Goal: Check status: Check status

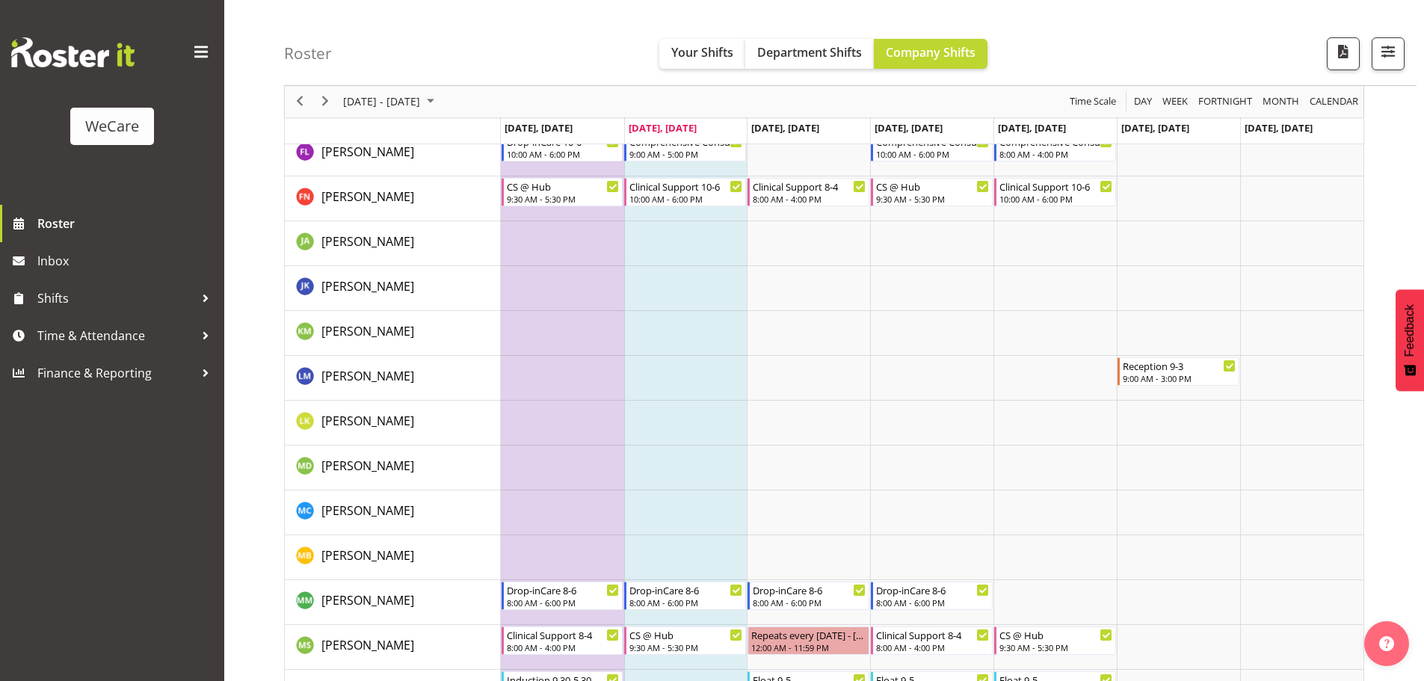
scroll to position [4684, 0]
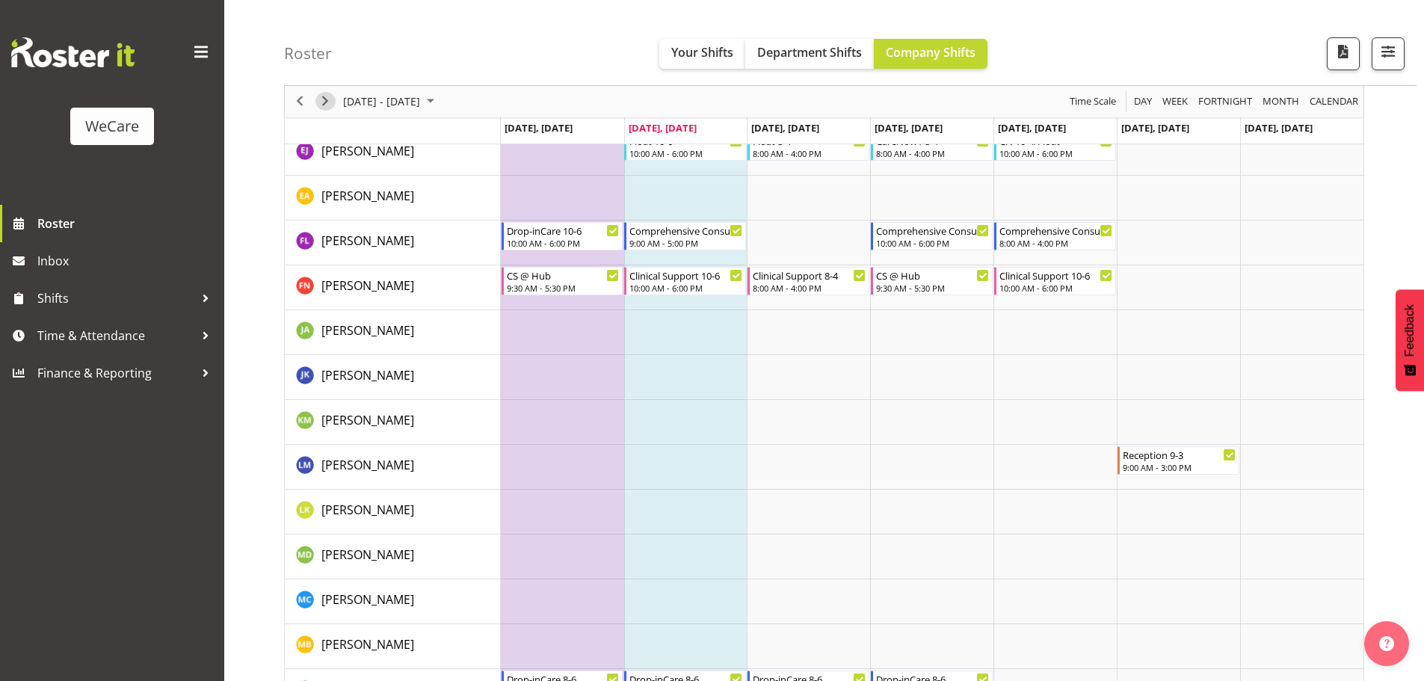
click at [327, 108] on span "Next" at bounding box center [325, 102] width 18 height 19
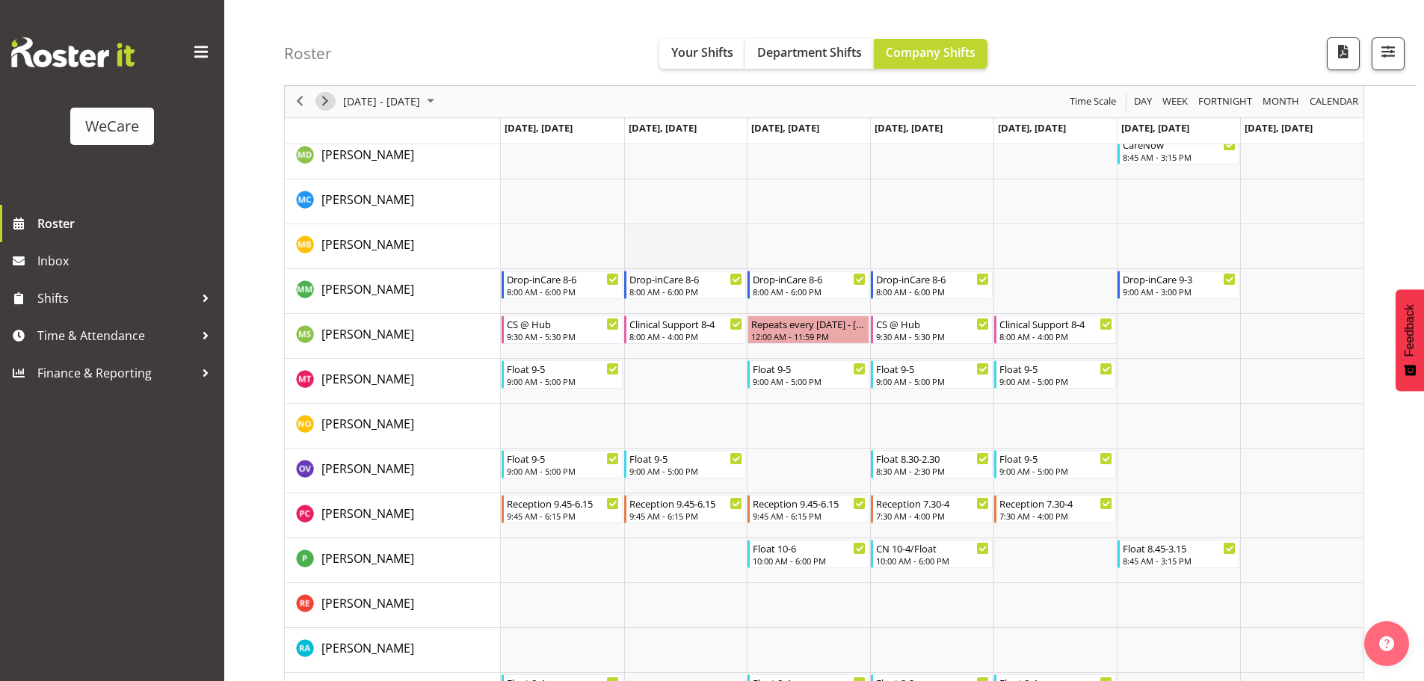
scroll to position [5057, 0]
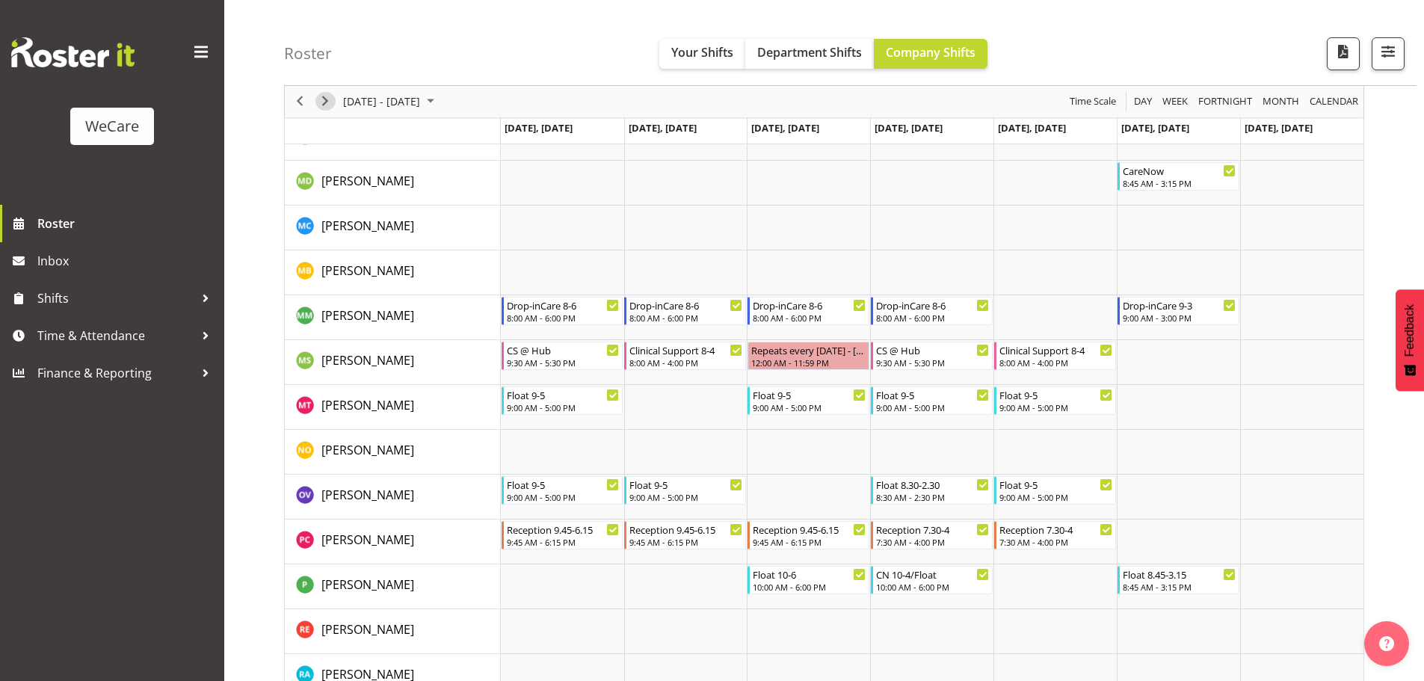
drag, startPoint x: 336, startPoint y: 90, endPoint x: 326, endPoint y: 98, distance: 12.9
click at [326, 98] on span "Next" at bounding box center [325, 102] width 18 height 19
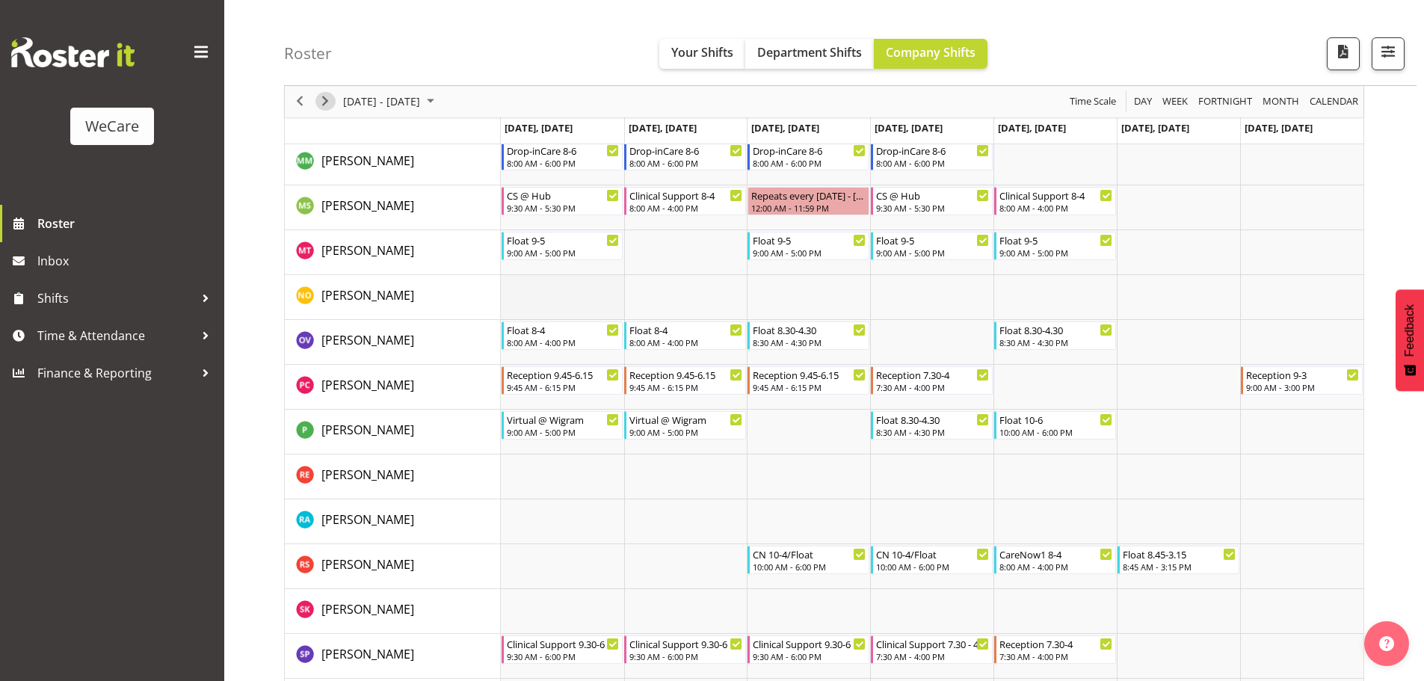
scroll to position [5207, 0]
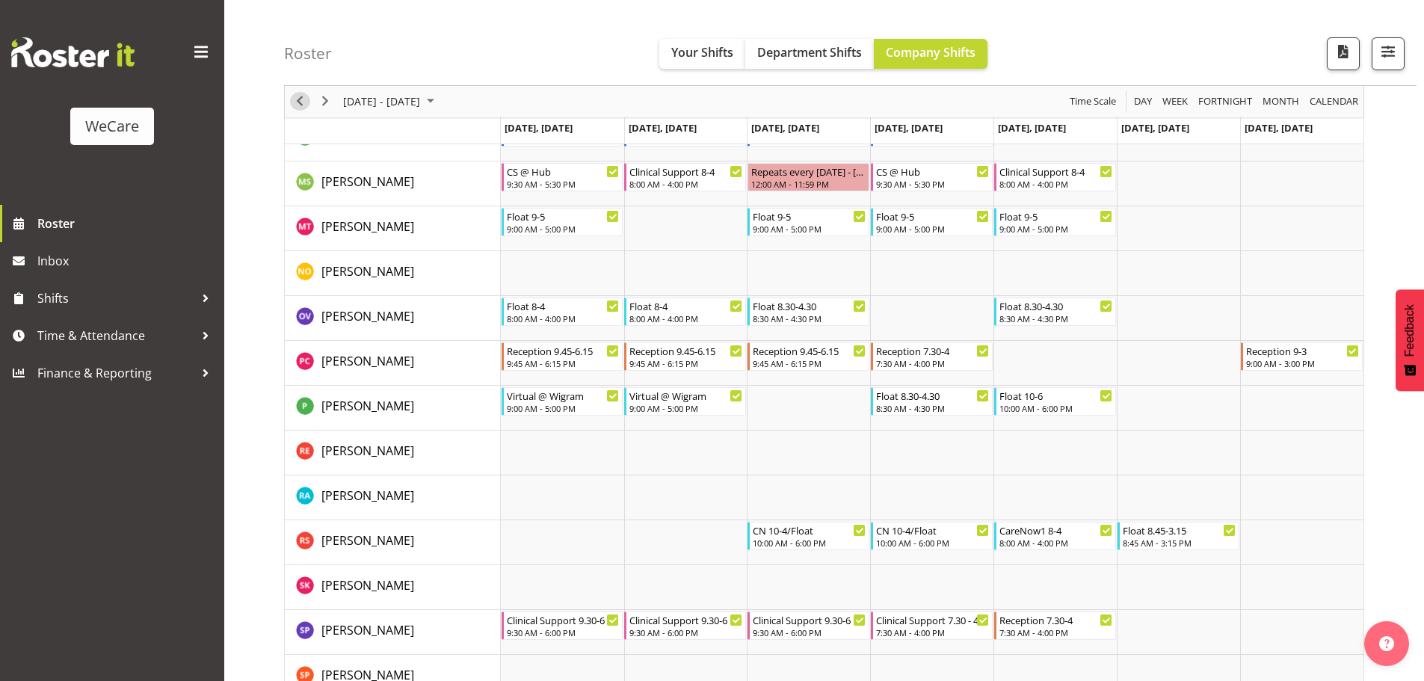
click at [302, 101] on span "Previous" at bounding box center [300, 102] width 18 height 19
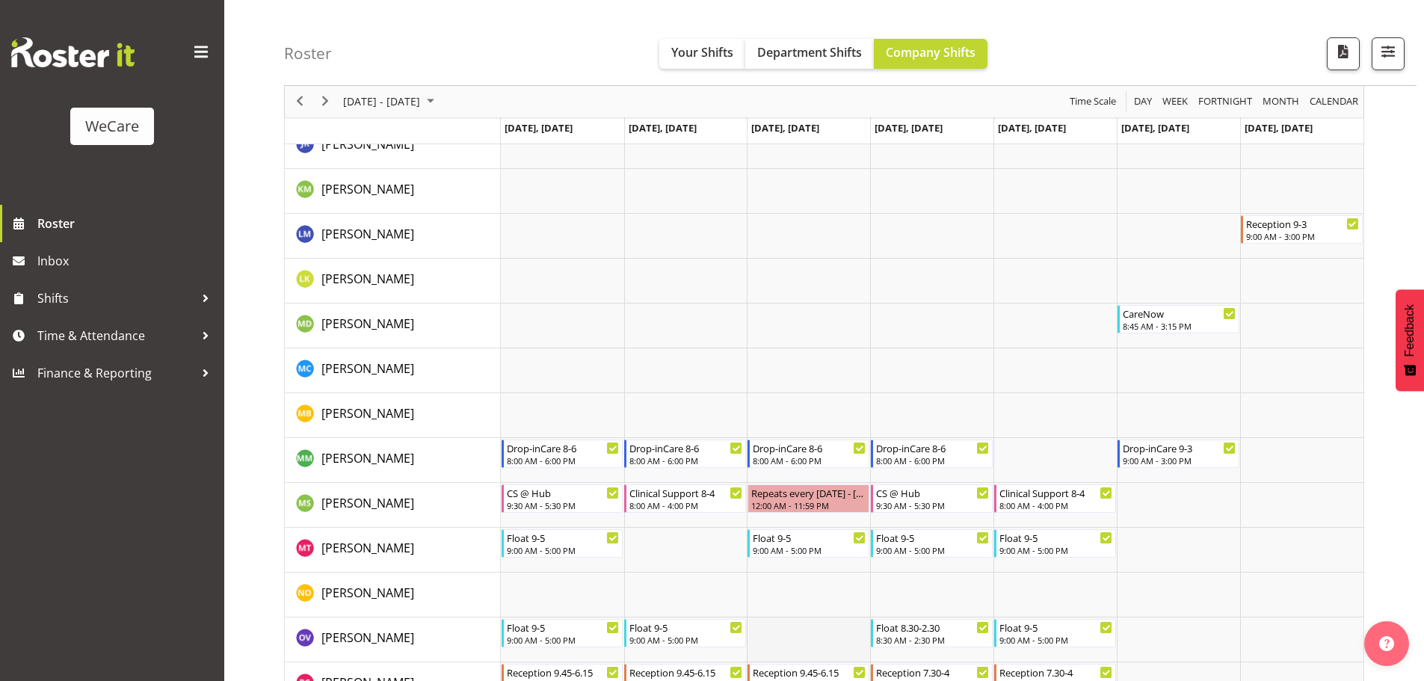
scroll to position [4908, 0]
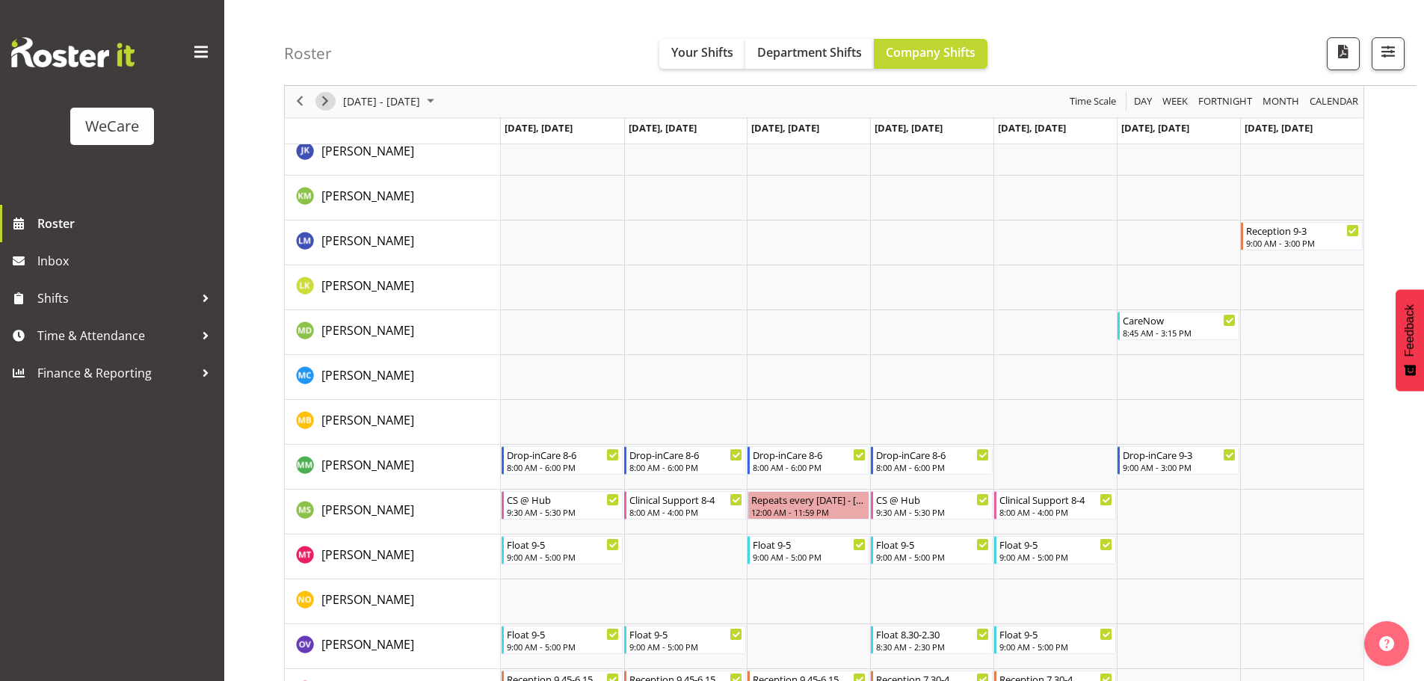
click at [328, 105] on span "Next" at bounding box center [325, 102] width 18 height 19
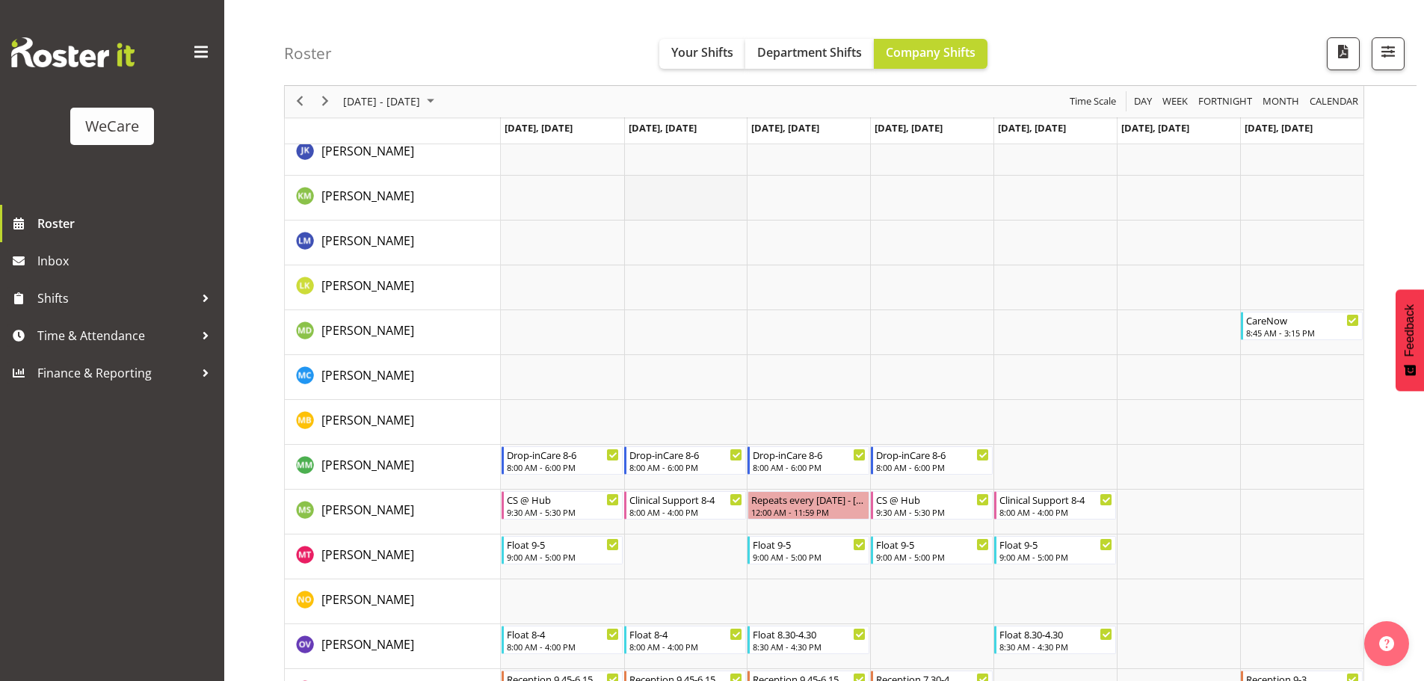
scroll to position [4954, 0]
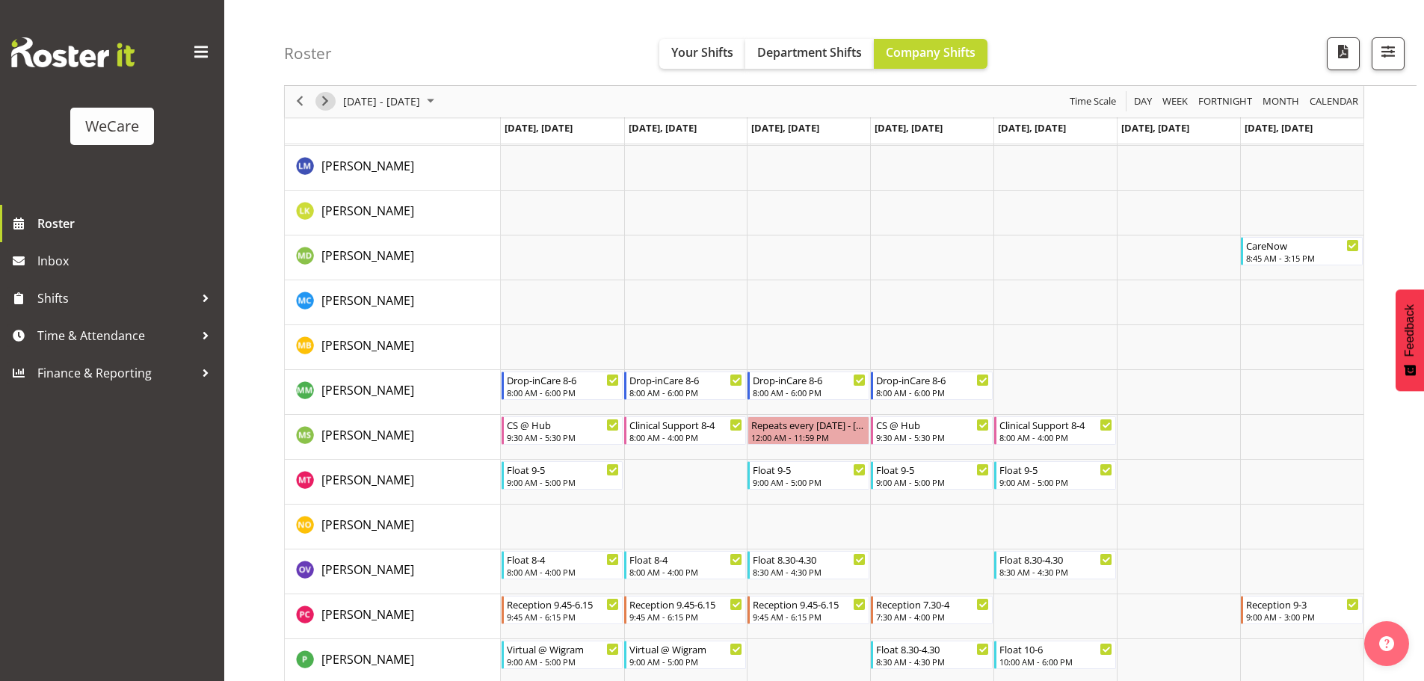
click at [325, 103] on span "Next" at bounding box center [325, 102] width 18 height 19
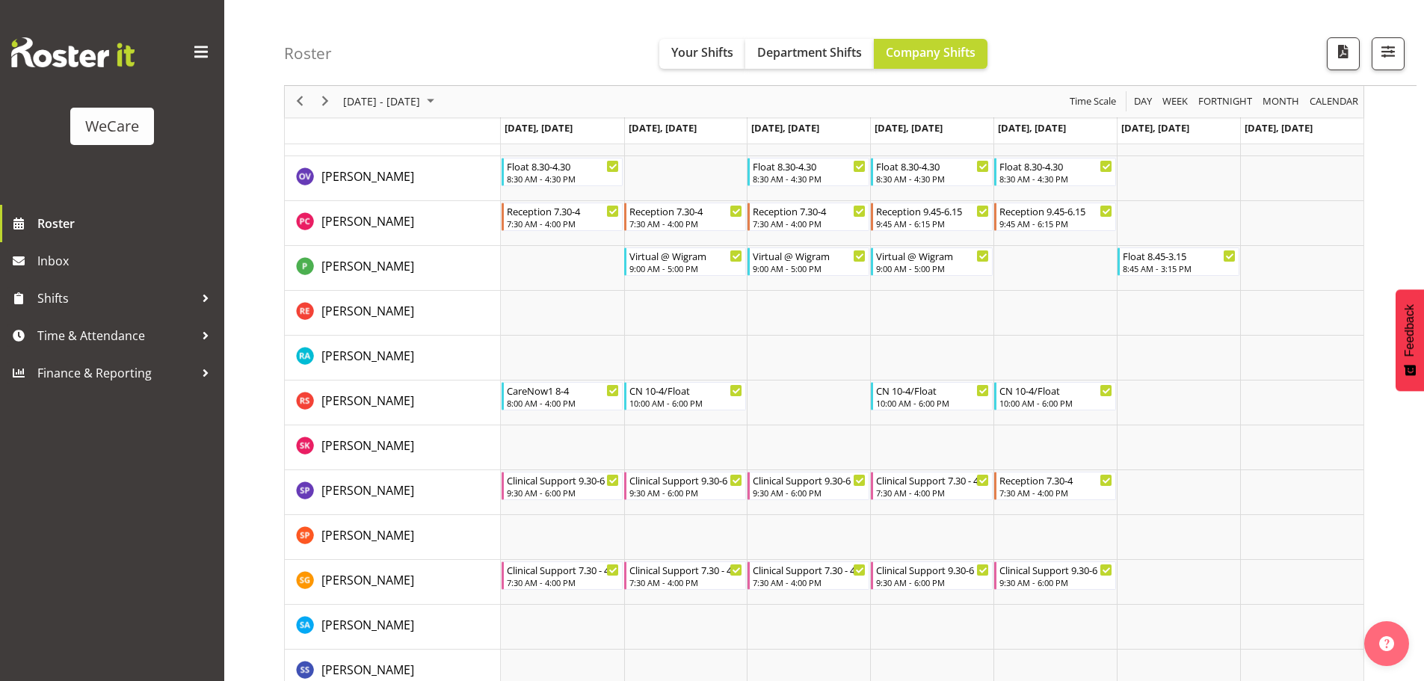
scroll to position [5477, 0]
